Goal: Task Accomplishment & Management: Use online tool/utility

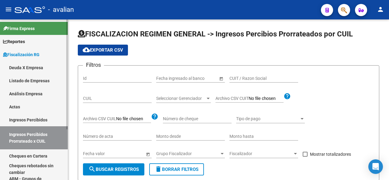
click at [18, 41] on span "Reportes" at bounding box center [14, 41] width 22 height 7
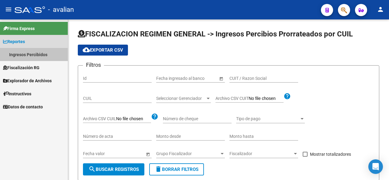
click at [26, 55] on link "Ingresos Percibidos" at bounding box center [34, 54] width 68 height 13
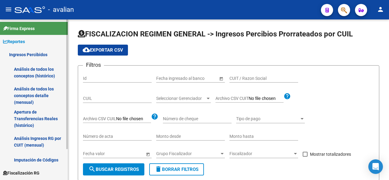
click at [25, 54] on link "Ingresos Percibidos" at bounding box center [34, 54] width 68 height 13
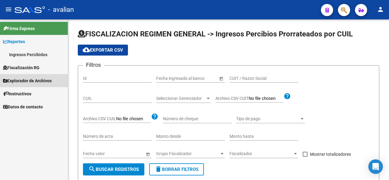
click at [29, 79] on span "Explorador de Archivos" at bounding box center [27, 81] width 49 height 7
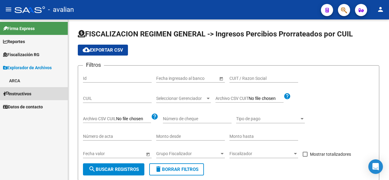
click at [18, 89] on link "Instructivos" at bounding box center [34, 93] width 68 height 13
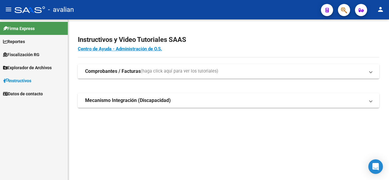
click at [20, 68] on span "Explorador de Archivos" at bounding box center [27, 67] width 49 height 7
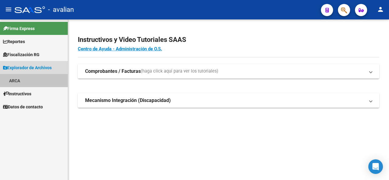
click at [18, 80] on link "ARCA" at bounding box center [34, 80] width 68 height 13
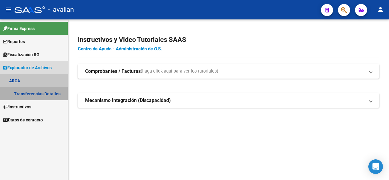
click at [40, 94] on link "Transferencias Detalles" at bounding box center [34, 93] width 68 height 13
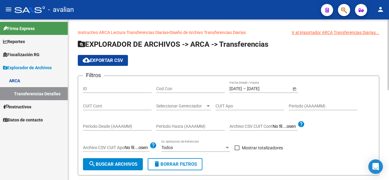
click at [238, 89] on input "[DATE]" at bounding box center [236, 88] width 12 height 5
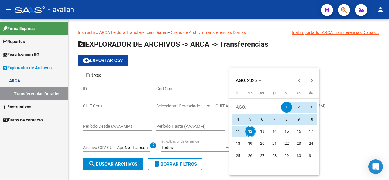
click at [289, 109] on span "1" at bounding box center [286, 107] width 11 height 11
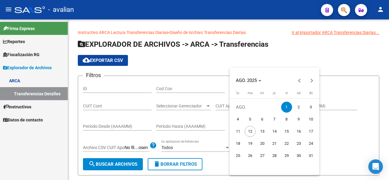
click at [289, 109] on span "1" at bounding box center [286, 107] width 11 height 11
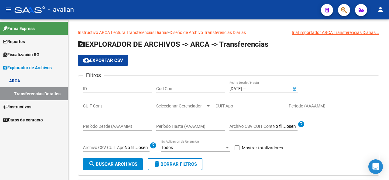
type input "[DATE]"
click at [238, 149] on span at bounding box center [237, 148] width 5 height 5
click at [237, 151] on input "Mostrar totalizadores" at bounding box center [237, 151] width 0 height 0
checkbox input "true"
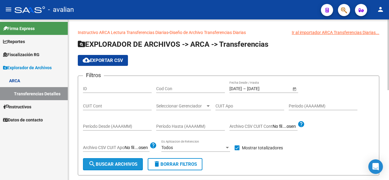
click at [120, 162] on span "search Buscar Archivos" at bounding box center [112, 164] width 49 height 5
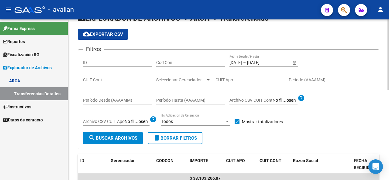
scroll to position [61, 0]
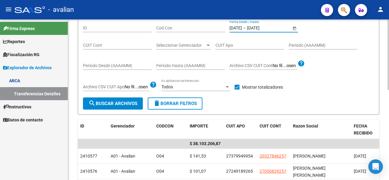
click at [231, 27] on input "[DATE]" at bounding box center [236, 28] width 12 height 5
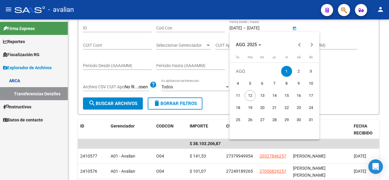
click at [230, 28] on div at bounding box center [194, 90] width 389 height 180
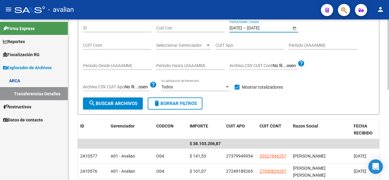
click at [230, 26] on input "[DATE]" at bounding box center [236, 28] width 12 height 5
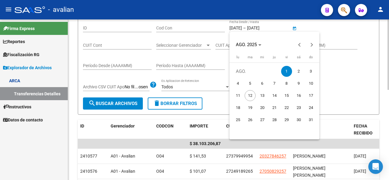
click at [230, 26] on div at bounding box center [194, 90] width 389 height 180
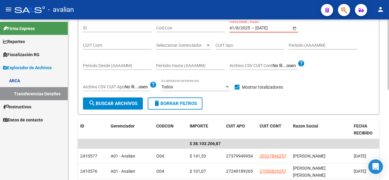
click at [233, 27] on input "41/8/2025" at bounding box center [240, 28] width 21 height 5
type input "41/8/2025"
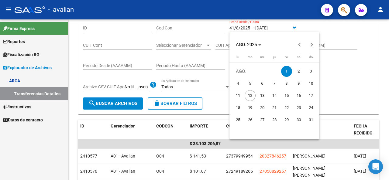
click at [234, 27] on div at bounding box center [194, 90] width 389 height 180
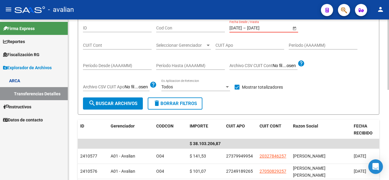
type input "[DATE]"
click at [254, 28] on input "[DATE]" at bounding box center [262, 28] width 30 height 5
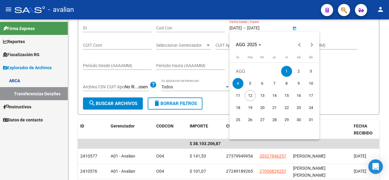
click at [254, 28] on div at bounding box center [194, 90] width 389 height 180
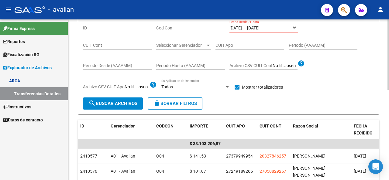
click at [242, 29] on input "[DATE]" at bounding box center [236, 28] width 12 height 5
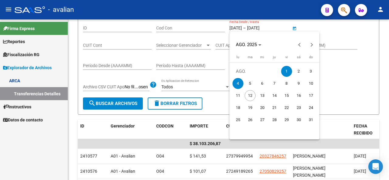
click at [240, 82] on span "4" at bounding box center [238, 83] width 11 height 11
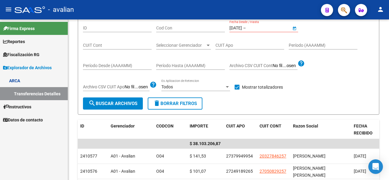
type input "[DATE]"
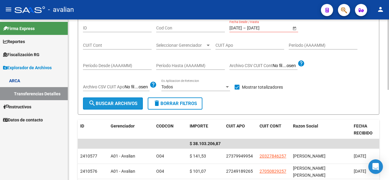
click at [119, 101] on span "search Buscar Archivos" at bounding box center [112, 103] width 49 height 5
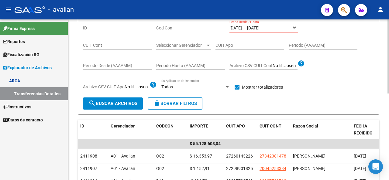
click at [242, 26] on input "[DATE]" at bounding box center [236, 28] width 12 height 5
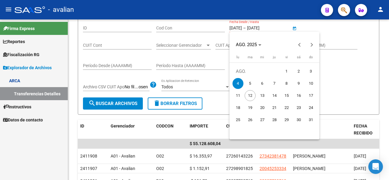
click at [252, 84] on span "5" at bounding box center [250, 83] width 11 height 11
type input "[DATE]"
click at [252, 84] on span "5" at bounding box center [250, 83] width 11 height 11
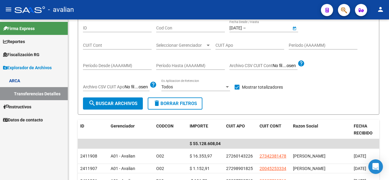
type input "[DATE]"
click at [137, 107] on button "search Buscar Archivos" at bounding box center [113, 104] width 60 height 12
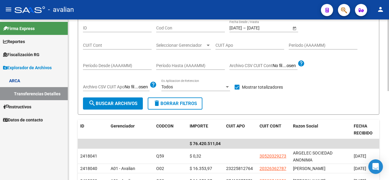
drag, startPoint x: 251, startPoint y: 33, endPoint x: 246, endPoint y: 29, distance: 6.0
click at [248, 31] on div "[DATE] [DATE] – [DATE] [DATE] Fecha Desde / Hasta" at bounding box center [264, 28] width 69 height 17
click at [242, 29] on input "[DATE]" at bounding box center [236, 28] width 12 height 5
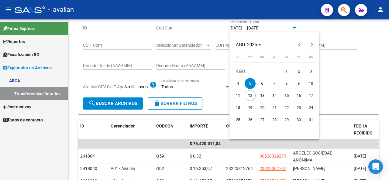
click at [264, 82] on span "6" at bounding box center [262, 83] width 11 height 11
type input "[DATE]"
click at [264, 82] on span "6" at bounding box center [262, 83] width 11 height 11
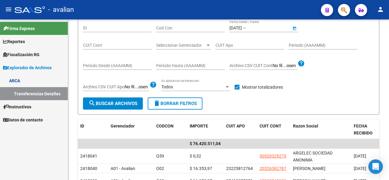
type input "[DATE]"
click at [117, 101] on span "search Buscar Archivos" at bounding box center [112, 103] width 49 height 5
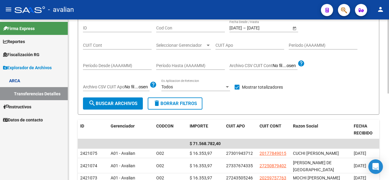
click at [242, 26] on input "[DATE]" at bounding box center [236, 28] width 12 height 5
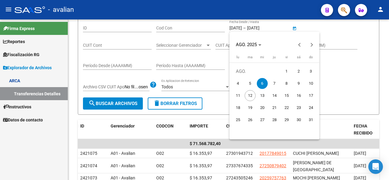
click at [274, 82] on span "7" at bounding box center [274, 83] width 11 height 11
type input "[DATE]"
click at [275, 82] on span "7" at bounding box center [274, 83] width 11 height 11
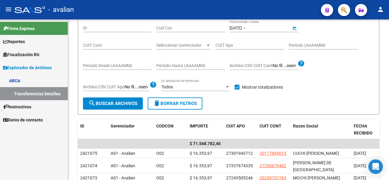
type input "[DATE]"
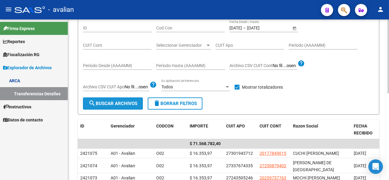
click at [117, 101] on span "search Buscar Archivos" at bounding box center [112, 103] width 49 height 5
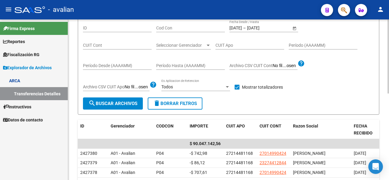
click at [241, 34] on div "[DATE] [DATE] – [DATE] [DATE] Fecha Desde / Hasta" at bounding box center [264, 28] width 69 height 17
click at [239, 27] on input "[DATE]" at bounding box center [236, 28] width 12 height 5
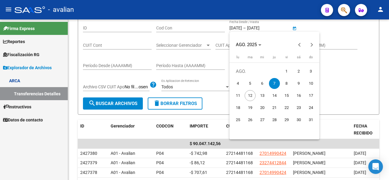
click at [286, 84] on span "8" at bounding box center [286, 83] width 11 height 11
type input "[DATE]"
click at [286, 84] on span "8" at bounding box center [286, 83] width 11 height 11
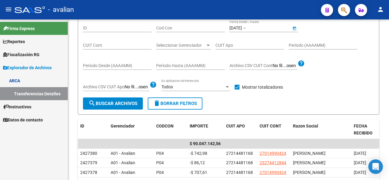
type input "[DATE]"
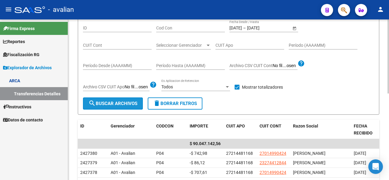
click at [122, 104] on span "search Buscar Archivos" at bounding box center [112, 103] width 49 height 5
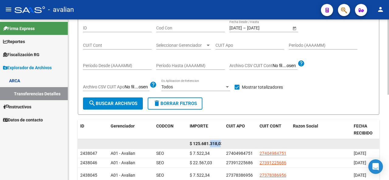
scroll to position [0, 2]
drag, startPoint x: 212, startPoint y: 144, endPoint x: 232, endPoint y: 144, distance: 19.5
click at [232, 144] on div "$ 125.681.318,03" at bounding box center [297, 144] width 438 height 10
